Goal: Check status: Check status

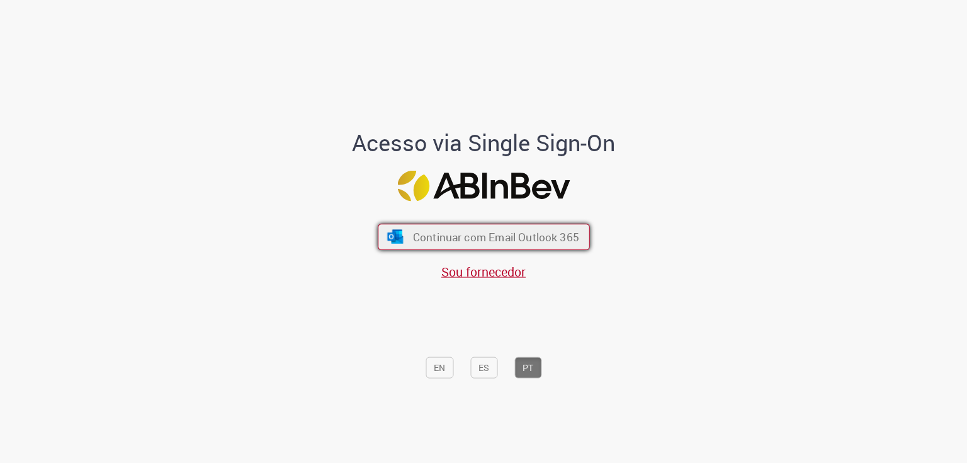
click at [531, 246] on button "Continuar com Email Outlook 365" at bounding box center [484, 237] width 212 height 26
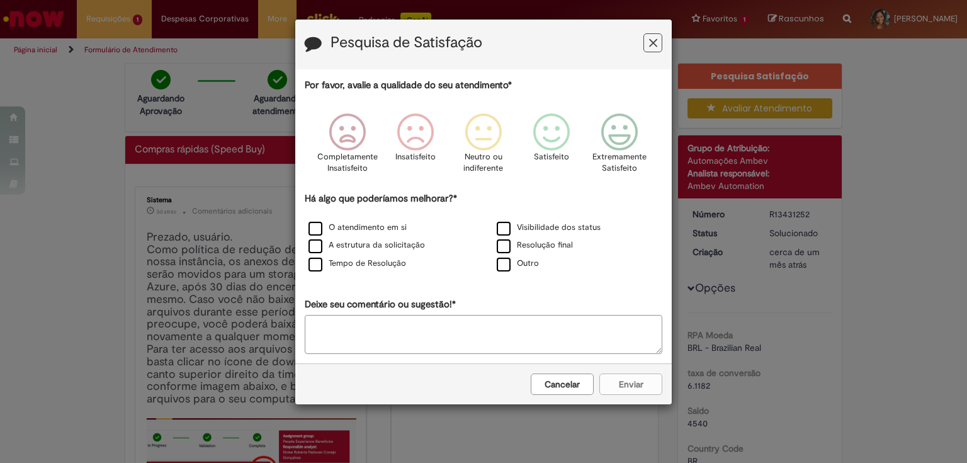
click at [557, 383] on button "Cancelar" at bounding box center [562, 383] width 63 height 21
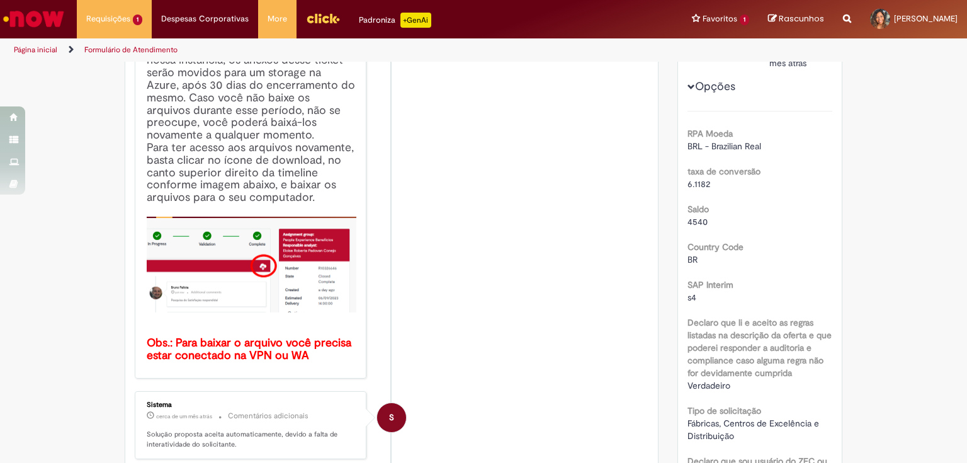
scroll to position [101, 0]
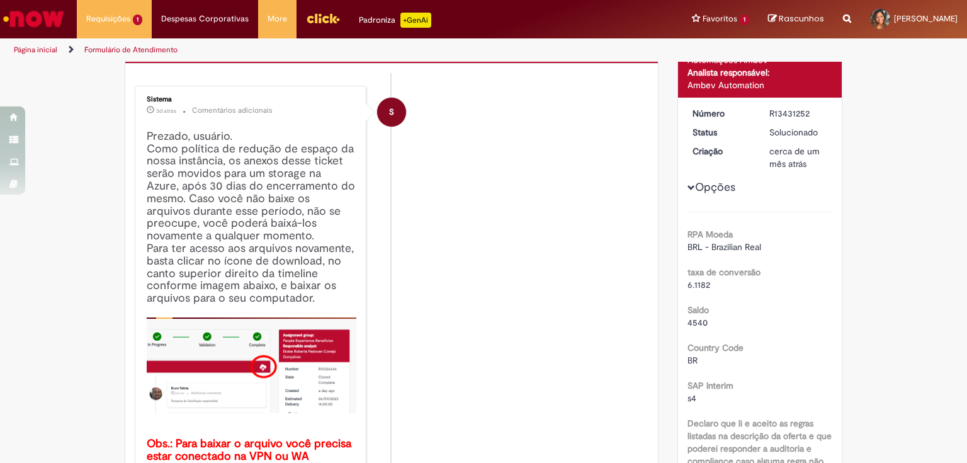
drag, startPoint x: 800, startPoint y: 125, endPoint x: 723, endPoint y: 137, distance: 78.5
click at [723, 107] on dl "Número R13431252 Status Solucionado Criação cerca de um mês atrás cerca de um m…" at bounding box center [760, 107] width 155 height 0
drag, startPoint x: 778, startPoint y: 115, endPoint x: 819, endPoint y: 117, distance: 40.3
click at [819, 117] on div "R13431252" at bounding box center [799, 113] width 59 height 13
click at [817, 116] on div "R13431252" at bounding box center [799, 113] width 59 height 13
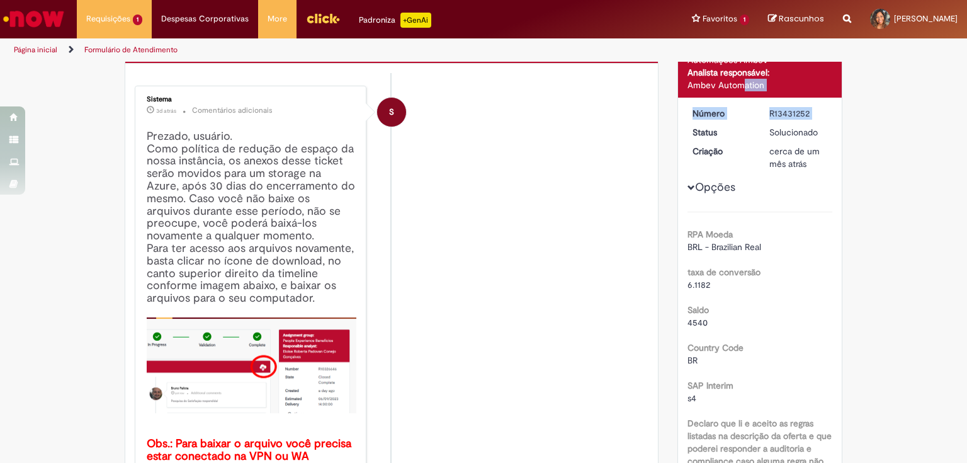
drag, startPoint x: 817, startPoint y: 116, endPoint x: 718, endPoint y: 94, distance: 101.3
click at [782, 108] on div "R13431252" at bounding box center [799, 113] width 59 height 13
drag, startPoint x: 778, startPoint y: 116, endPoint x: 793, endPoint y: 113, distance: 15.3
click at [793, 113] on div "R13431252" at bounding box center [799, 113] width 59 height 13
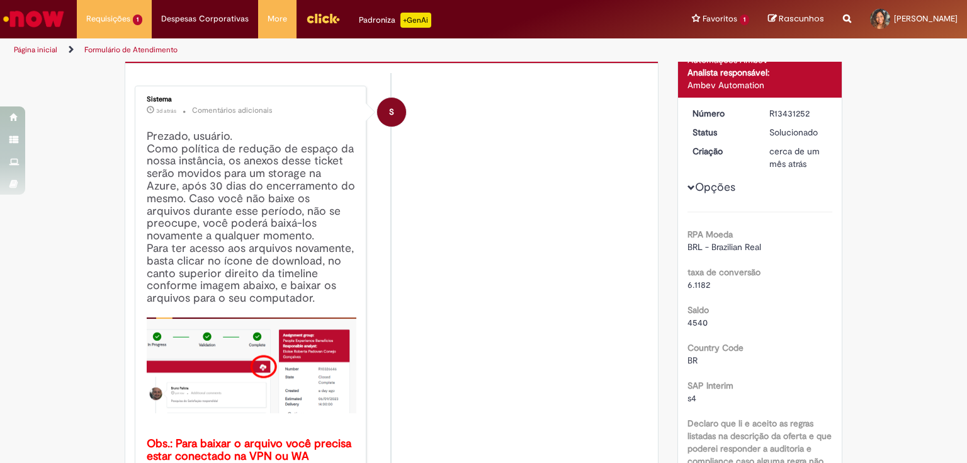
click at [822, 113] on div "R13431252" at bounding box center [799, 113] width 59 height 13
drag, startPoint x: 819, startPoint y: 108, endPoint x: 801, endPoint y: 113, distance: 18.2
click at [814, 109] on div "R13431252" at bounding box center [799, 113] width 59 height 13
click at [564, 225] on li "S Sistema 3d atrás 3 dias atrás Comentários adicionais Prezado, usuário. Como p…" at bounding box center [392, 283] width 514 height 394
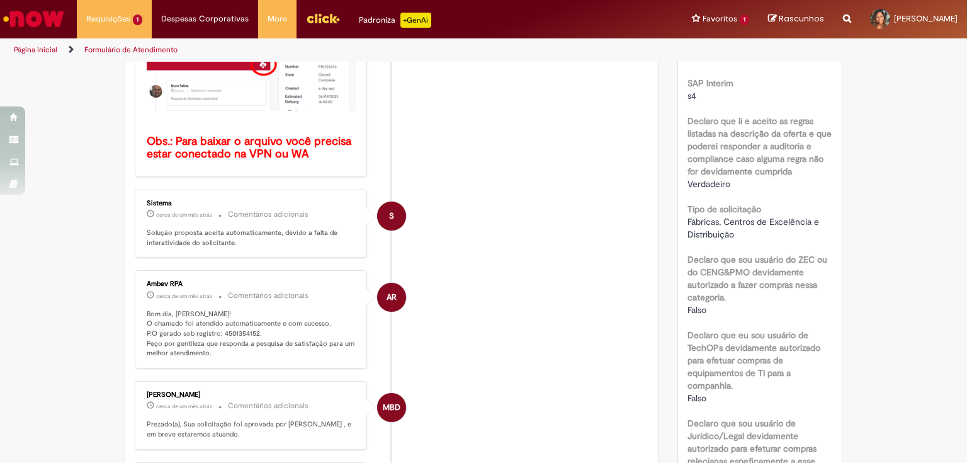
scroll to position [504, 0]
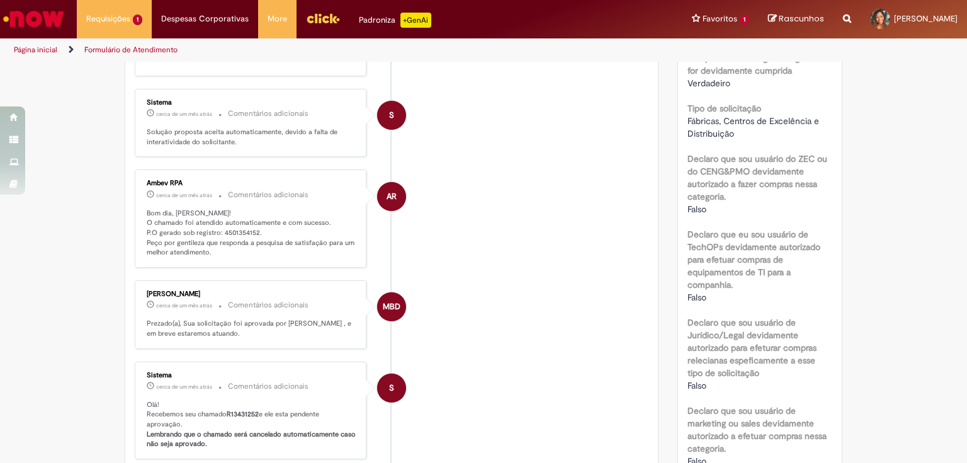
click at [244, 233] on p "Bom dia, [PERSON_NAME]! O chamado foi atendido automaticamente e com sucesso. P…" at bounding box center [252, 233] width 210 height 50
